Goal: Transaction & Acquisition: Purchase product/service

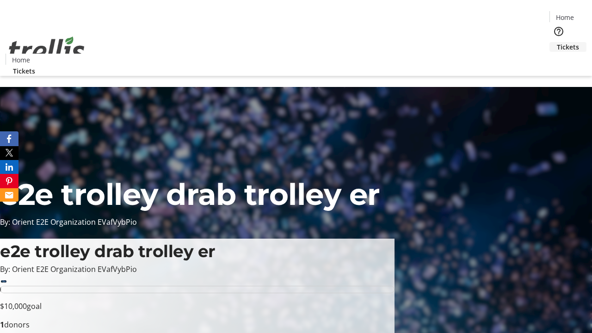
click at [557, 42] on span "Tickets" at bounding box center [568, 47] width 22 height 10
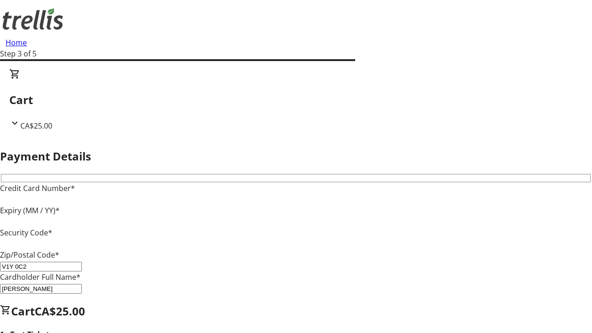
type input "V1Y 0C2"
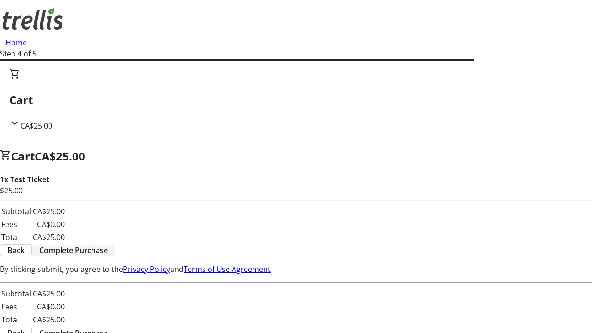
click at [108, 245] on span "Complete Purchase" at bounding box center [73, 250] width 68 height 11
